Goal: Task Accomplishment & Management: Manage account settings

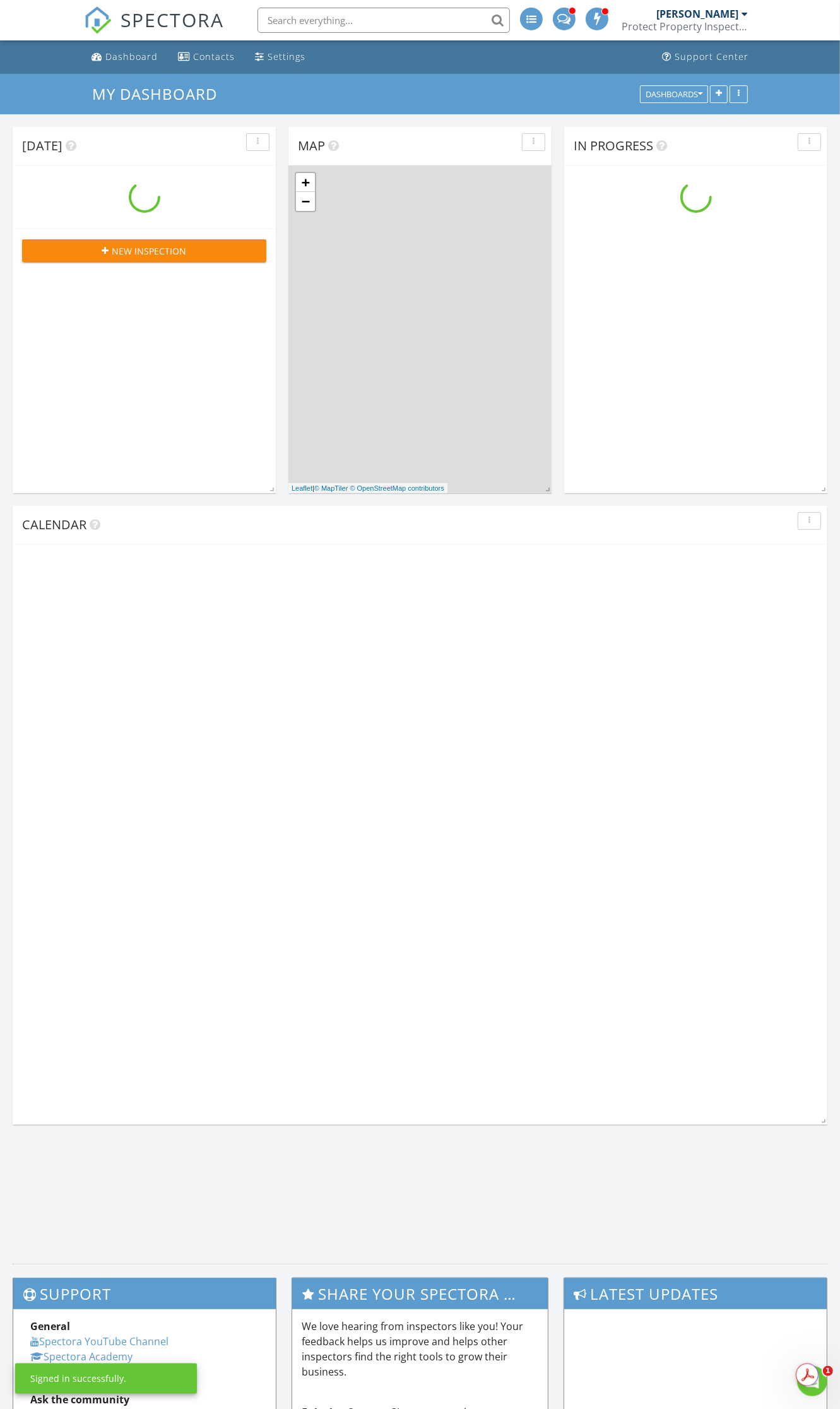
scroll to position [1173, 865]
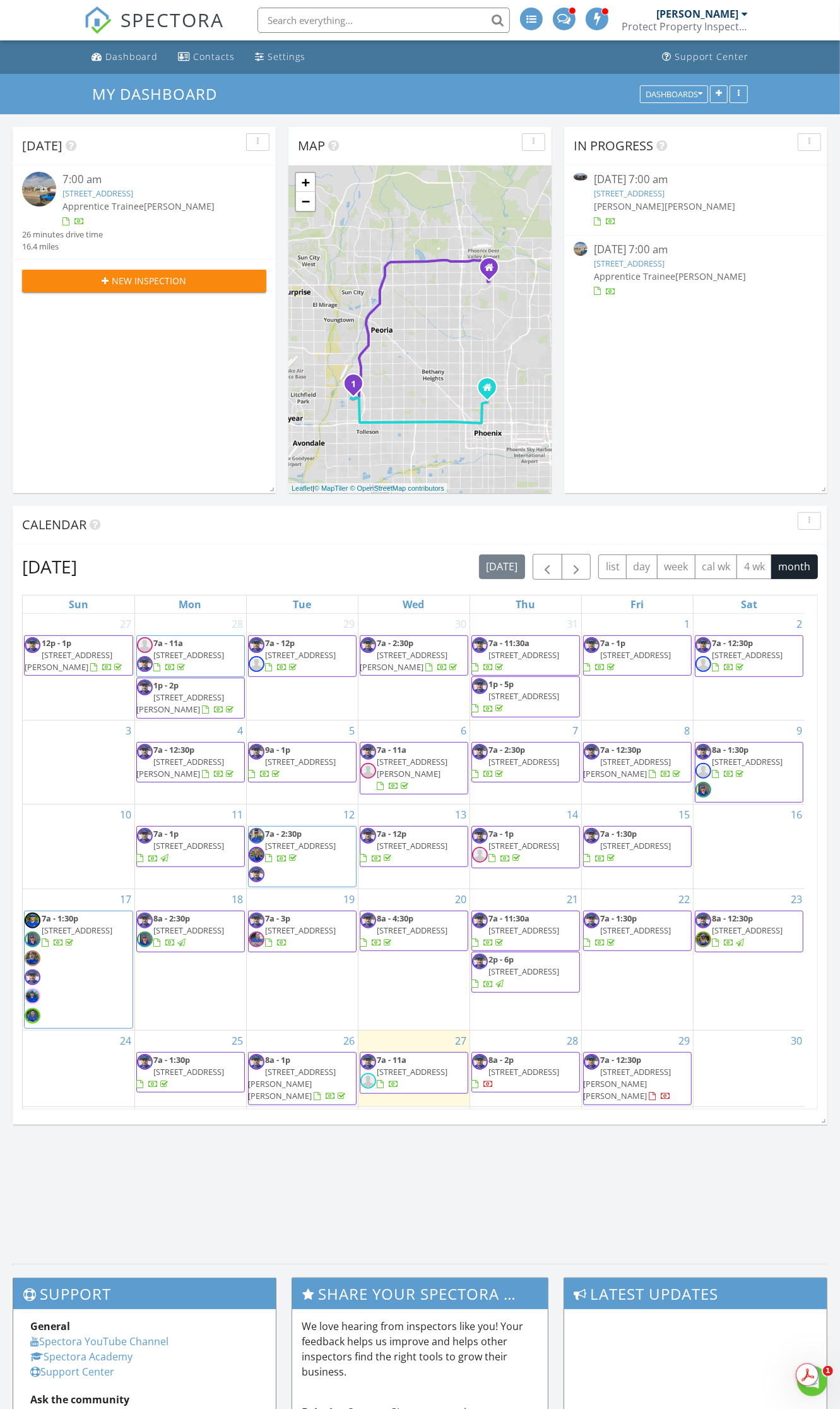
click at [133, 193] on link "3918 N 103rd Ave, Avondale, AZ 85392" at bounding box center [98, 194] width 71 height 12
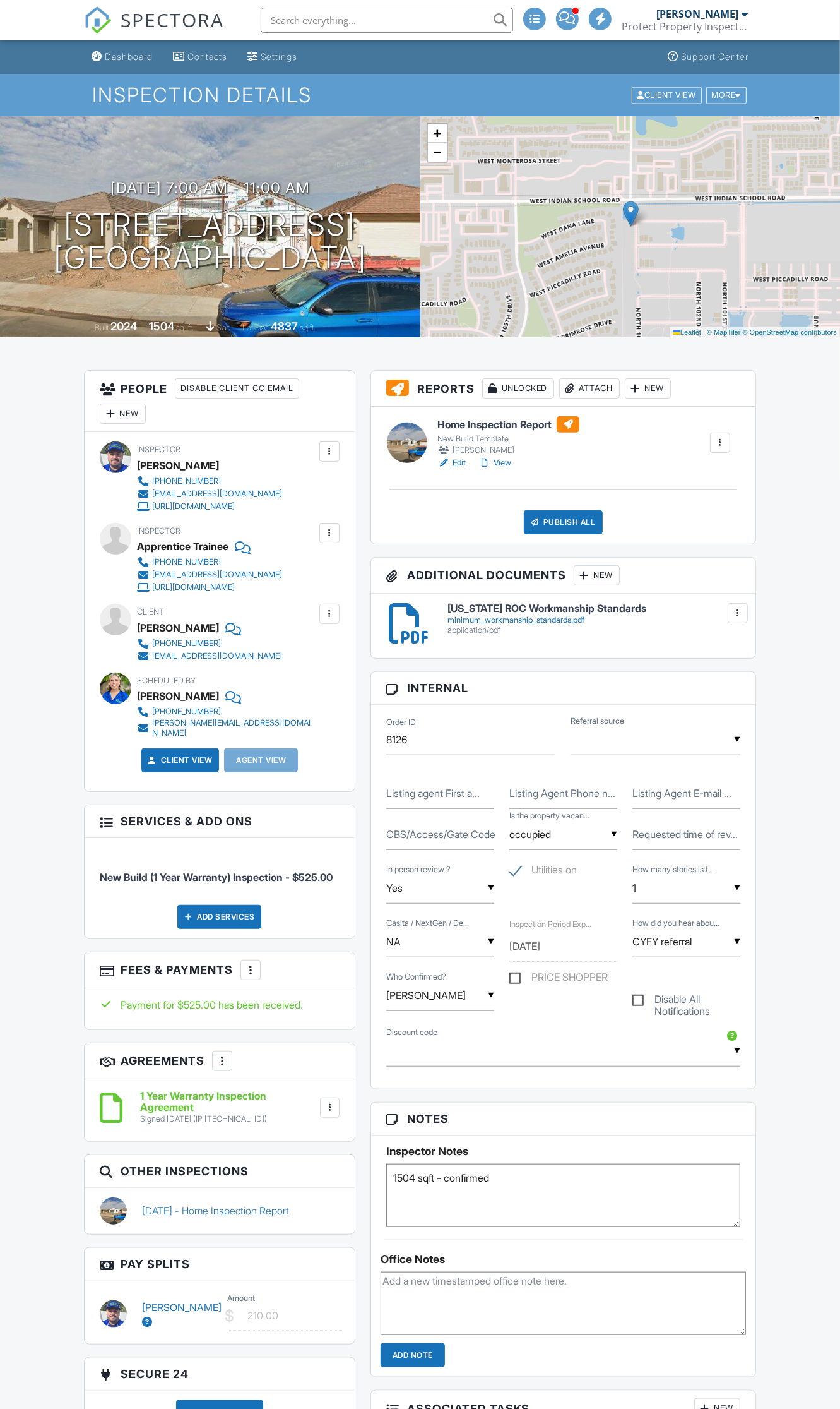
click at [454, 463] on link "Edit" at bounding box center [452, 463] width 28 height 12
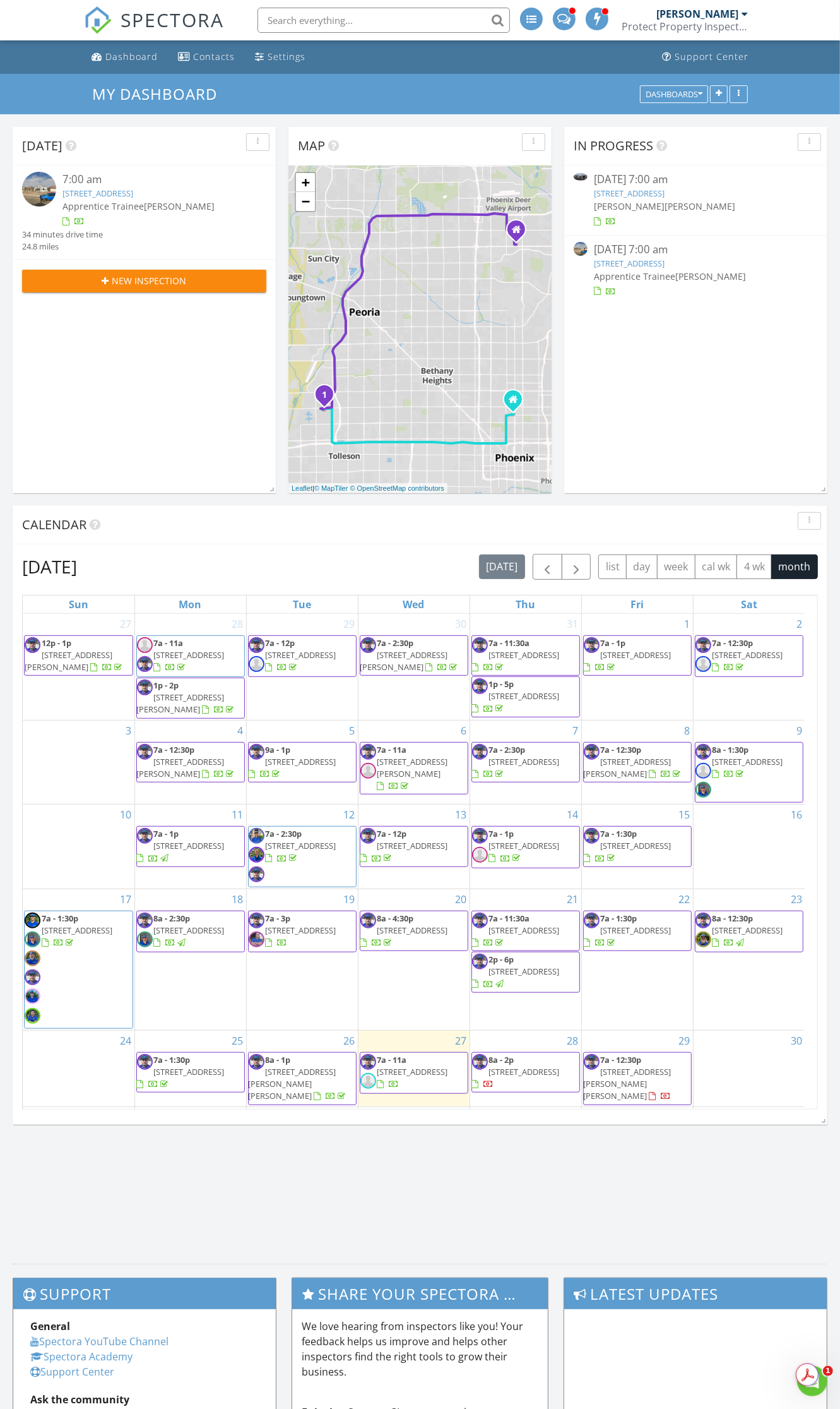
click at [133, 191] on link "3918 N 103rd Ave, Avondale, AZ 85392" at bounding box center [98, 194] width 71 height 12
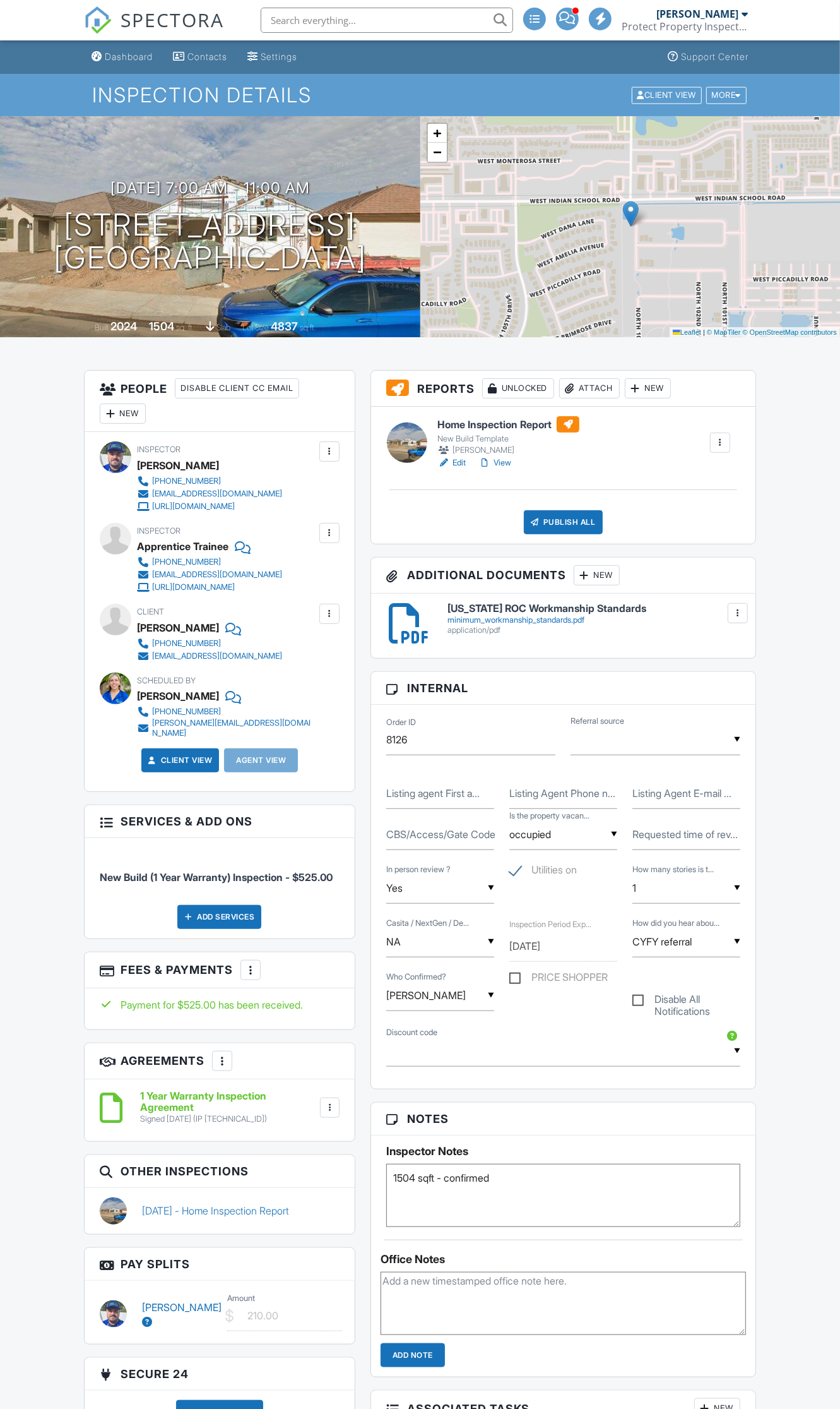
click at [509, 462] on link "View" at bounding box center [494, 463] width 33 height 12
